Goal: Download file/media

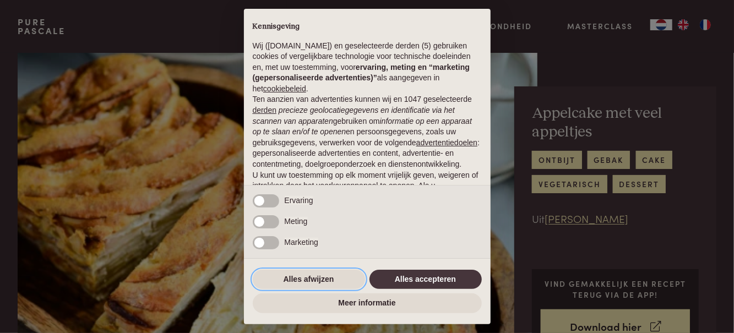
click at [328, 281] on button "Alles afwijzen" at bounding box center [309, 280] width 112 height 20
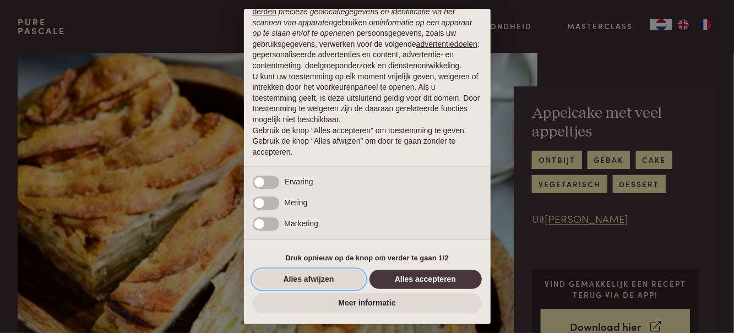
click at [317, 285] on button "Alles afwijzen" at bounding box center [309, 280] width 112 height 20
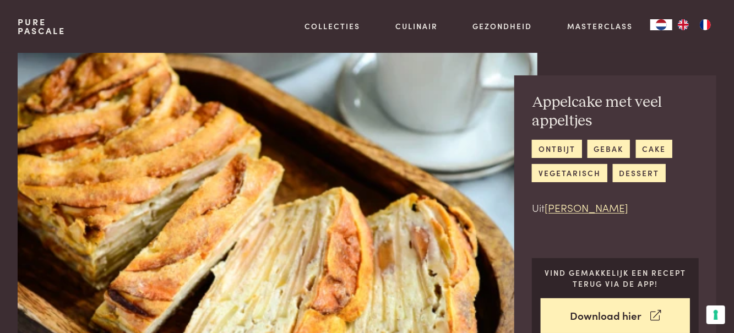
scroll to position [18, 0]
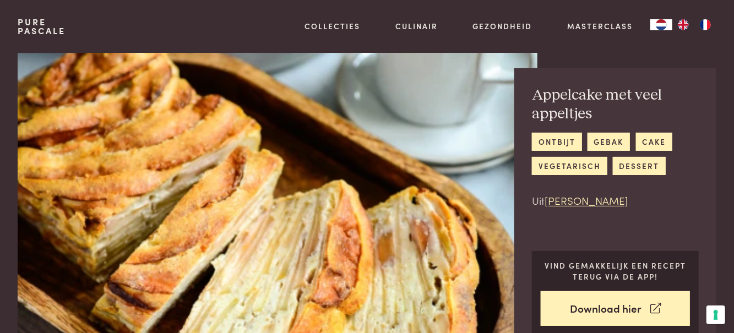
click at [609, 312] on link "Download hier" at bounding box center [615, 308] width 149 height 35
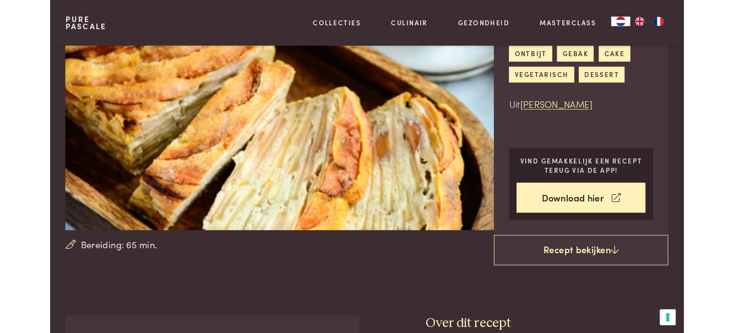
scroll to position [124, 0]
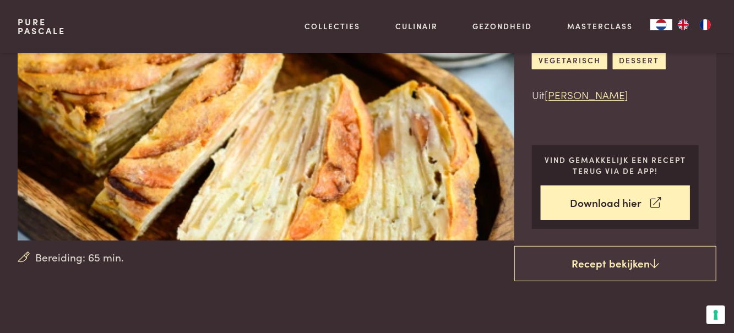
click at [615, 259] on link "Recept bekijken" at bounding box center [615, 263] width 202 height 35
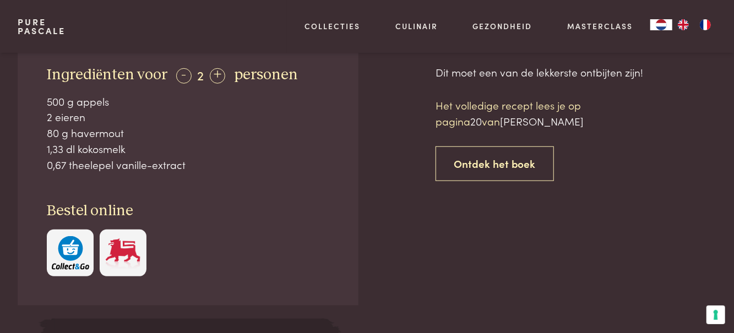
scroll to position [461, 0]
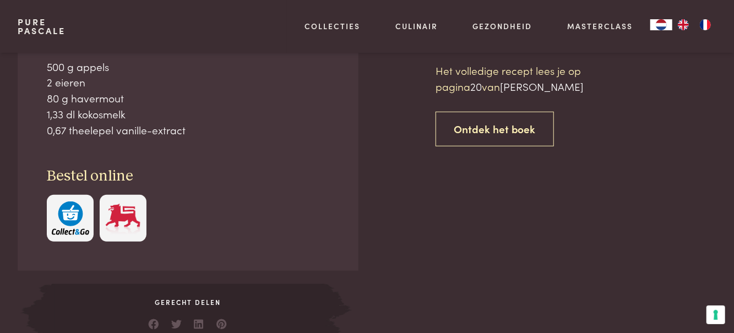
click at [501, 136] on link "Ontdek het boek" at bounding box center [495, 129] width 118 height 35
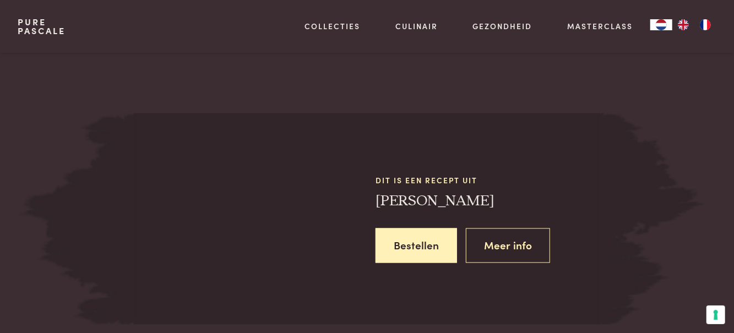
scroll to position [922, 0]
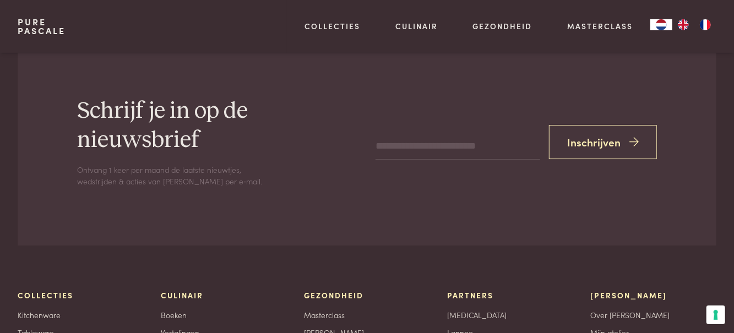
scroll to position [1950, 0]
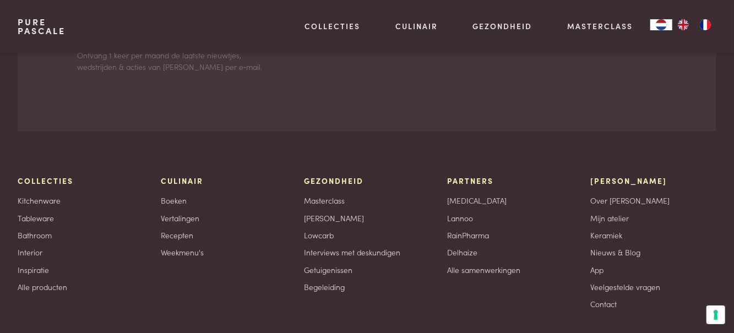
scroll to position [461, 0]
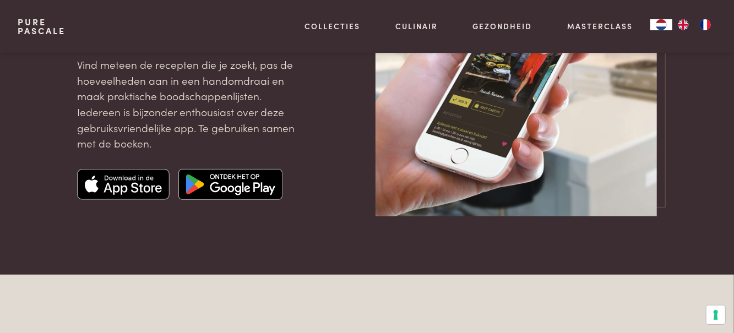
scroll to position [173, 0]
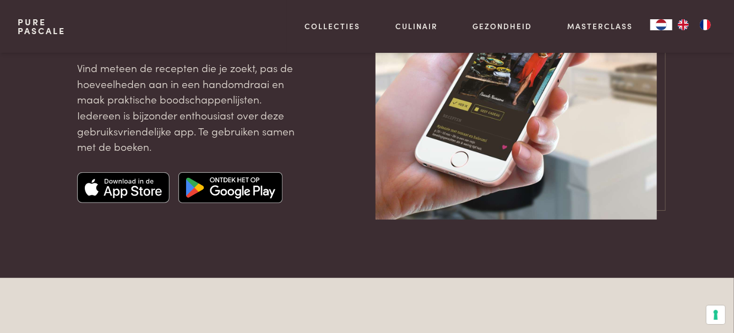
click at [469, 156] on img at bounding box center [516, 78] width 281 height 281
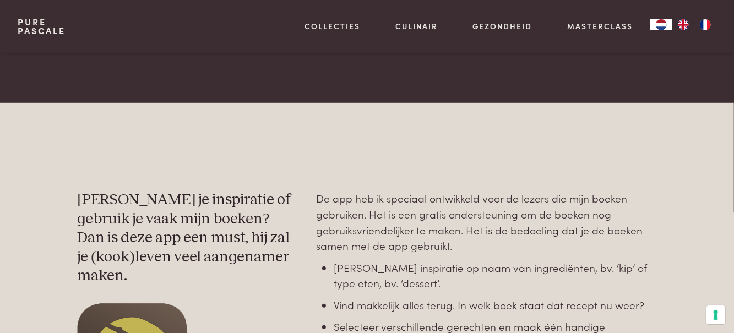
scroll to position [350, 0]
